Goal: Check status

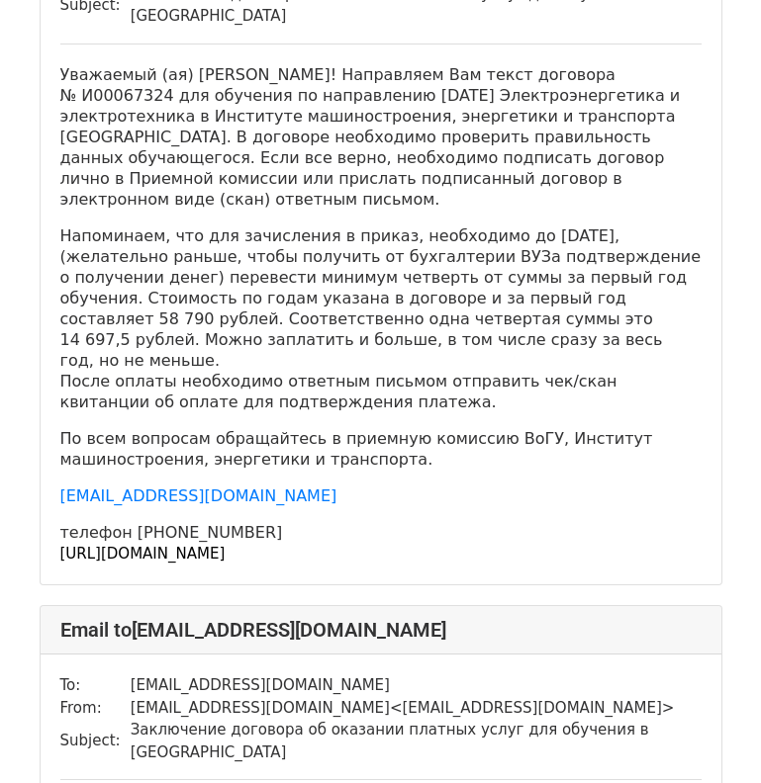
scroll to position [1780, 0]
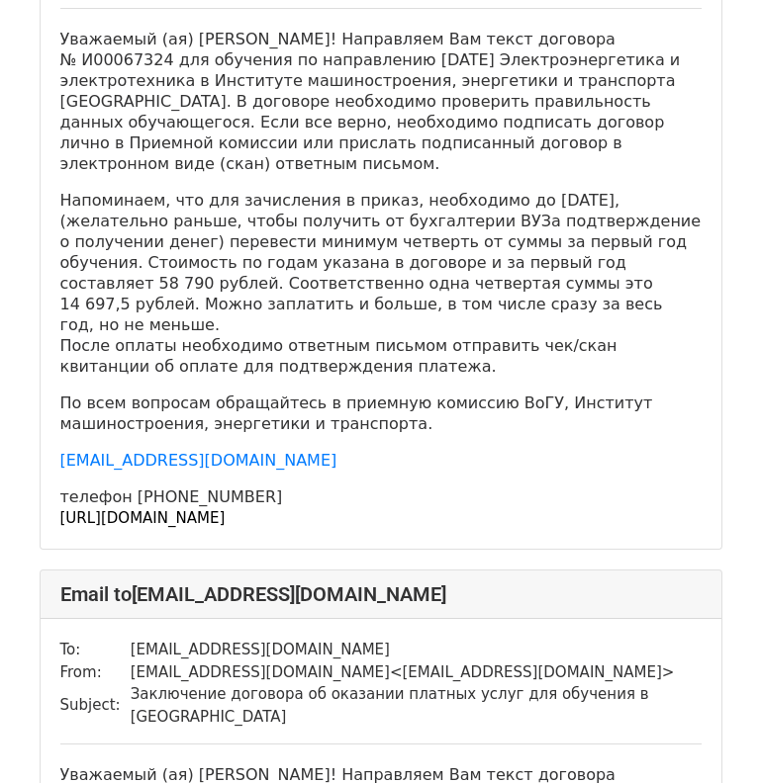
click at [226, 509] on font "[URL][DOMAIN_NAME]" at bounding box center [142, 518] width 165 height 18
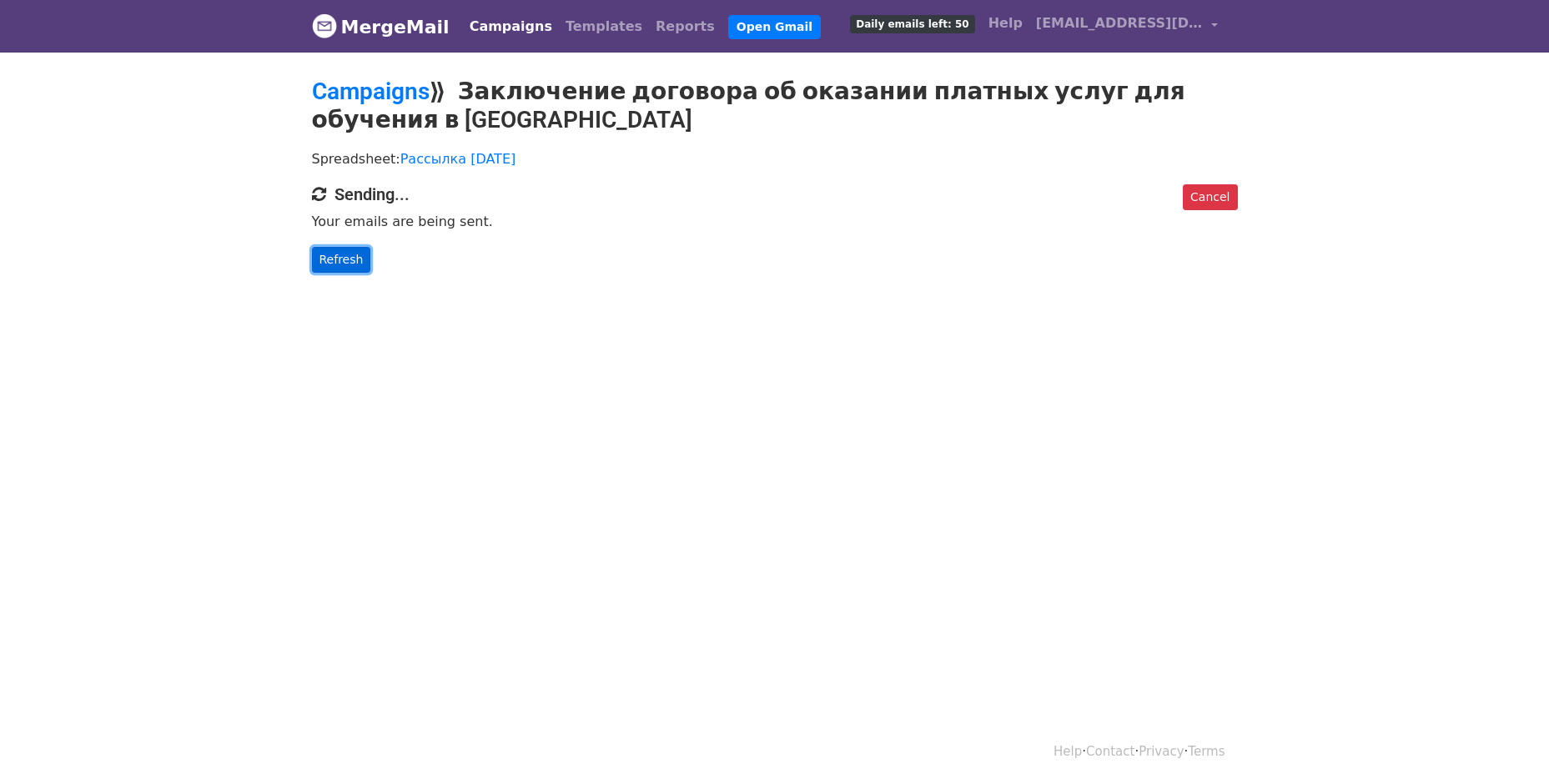
click at [341, 251] on link "Refresh" at bounding box center [342, 260] width 59 height 26
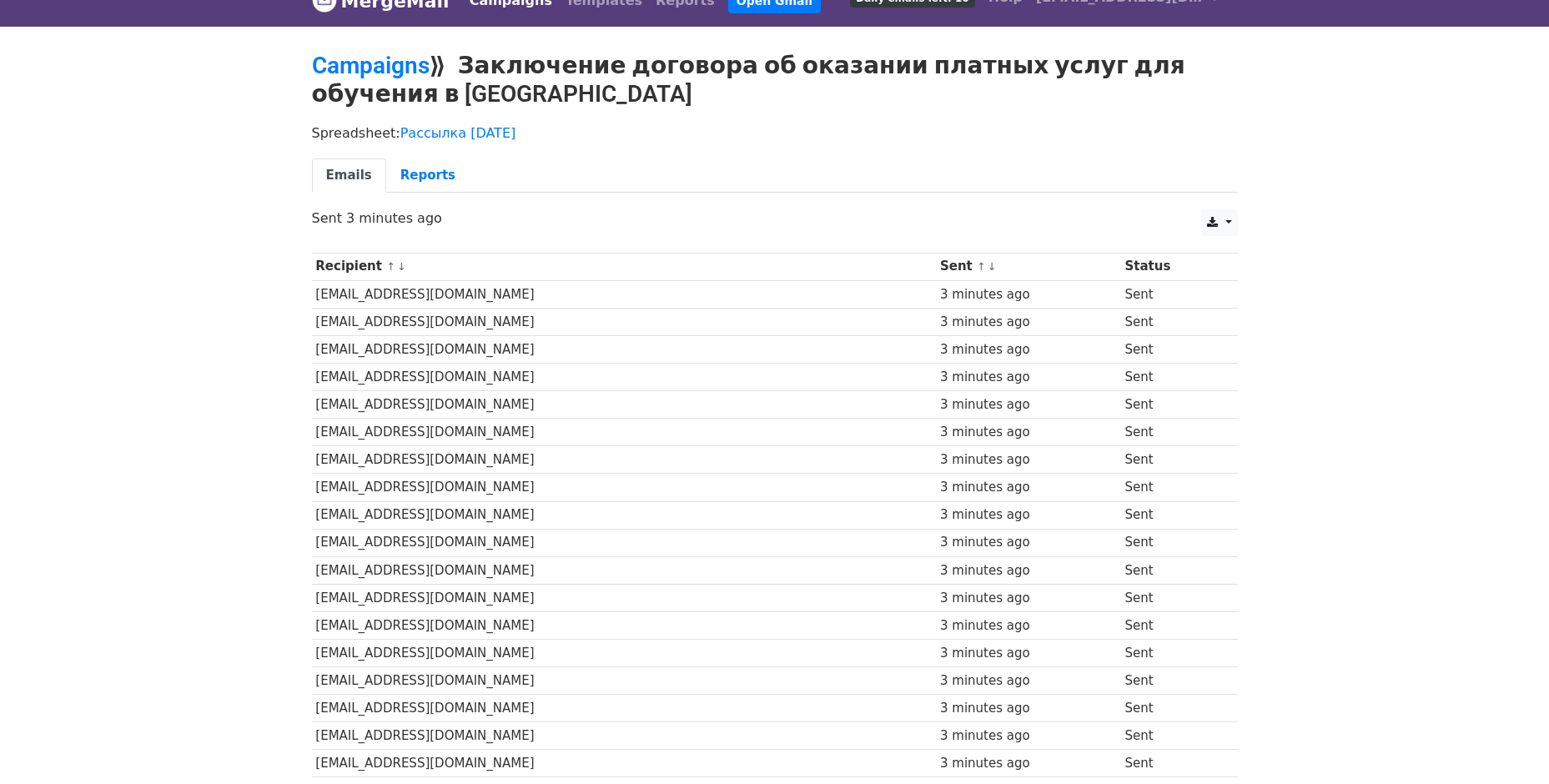
scroll to position [24, 0]
